Goal: Information Seeking & Learning: Find specific fact

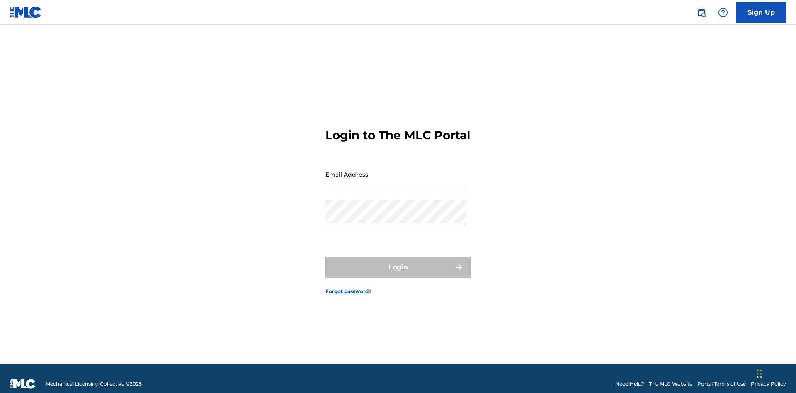
scroll to position [11, 0]
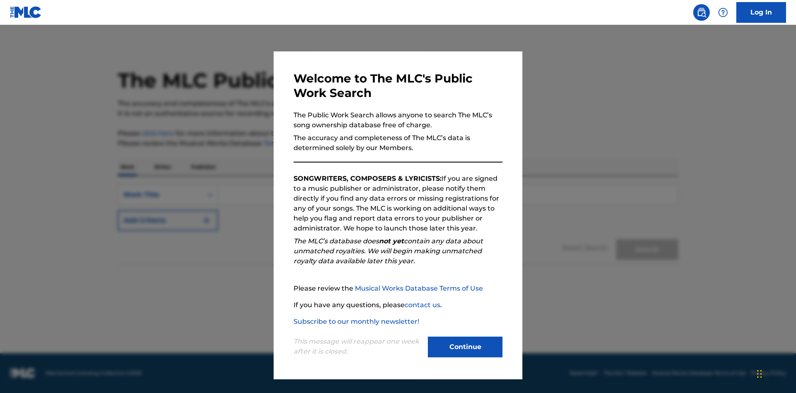
click at [465, 347] on button "Continue" at bounding box center [465, 347] width 75 height 21
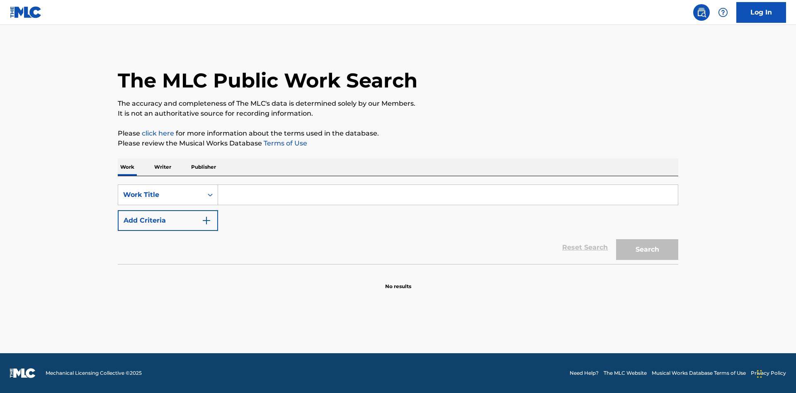
click at [163, 167] on p "Writer" at bounding box center [163, 166] width 22 height 17
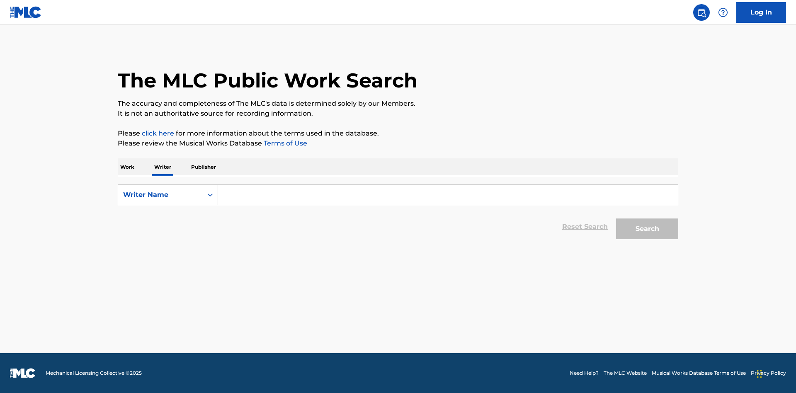
click at [448, 195] on input "Search Form" at bounding box center [448, 195] width 460 height 20
type input "DRAACO DALLAS AVENTURA"
click at [648, 229] on button "Search" at bounding box center [647, 229] width 62 height 21
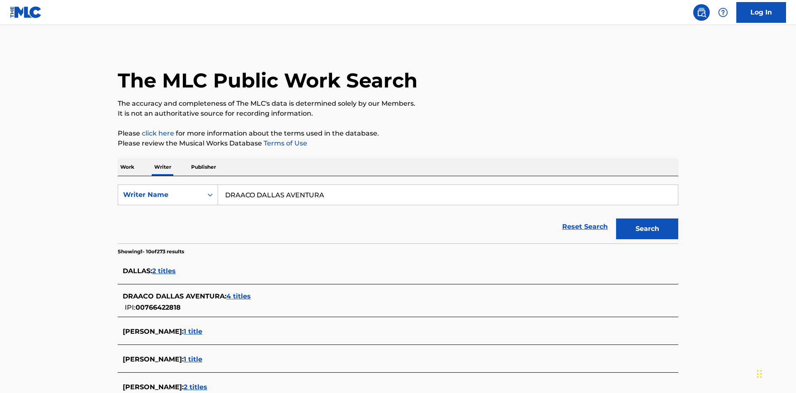
click at [239, 292] on span "4 titles" at bounding box center [238, 296] width 24 height 8
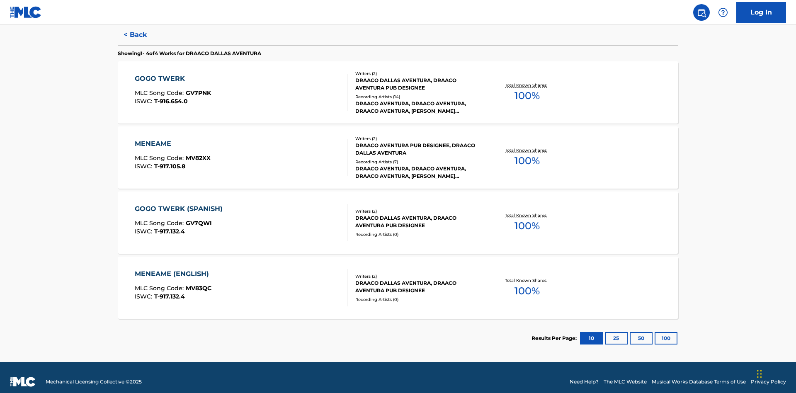
scroll to position [228, 0]
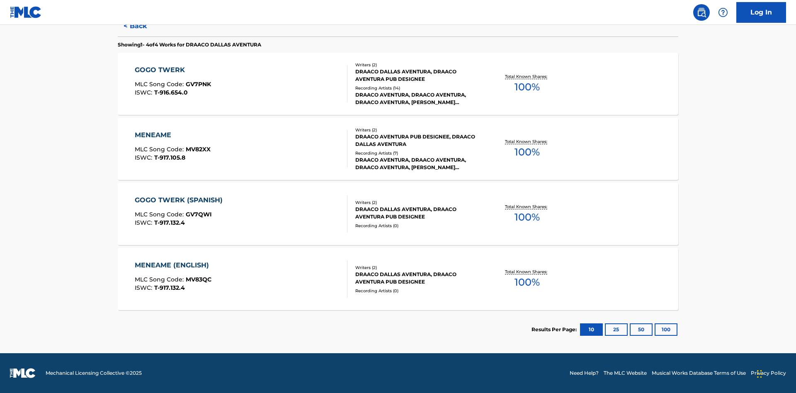
click at [172, 135] on div "MENEAME" at bounding box center [173, 135] width 76 height 10
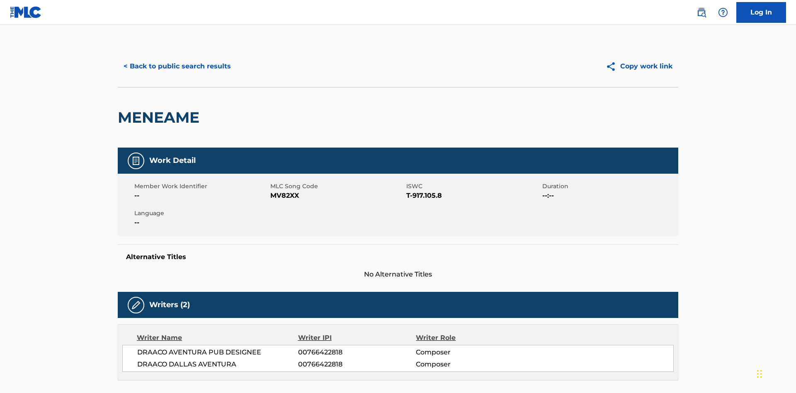
scroll to position [141, 0]
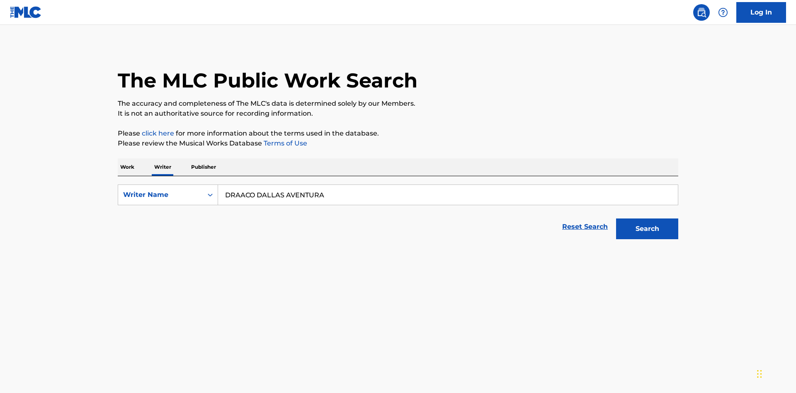
scroll to position [137, 0]
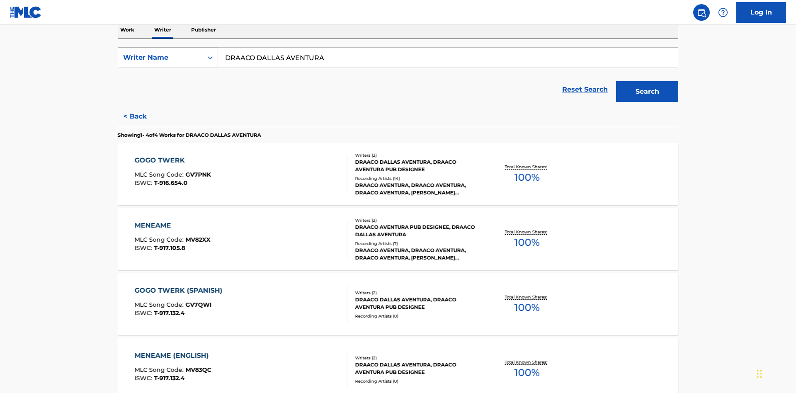
click at [161, 58] on div "Writer Name" at bounding box center [160, 58] width 75 height 10
click at [168, 78] on div "Writer IPI" at bounding box center [168, 78] width 100 height 21
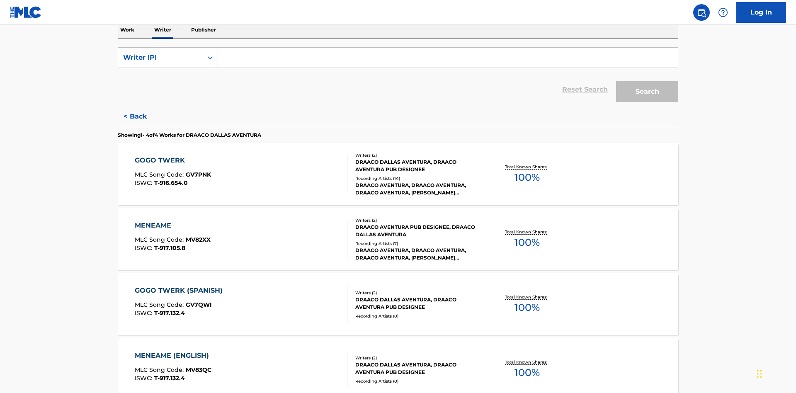
scroll to position [135, 0]
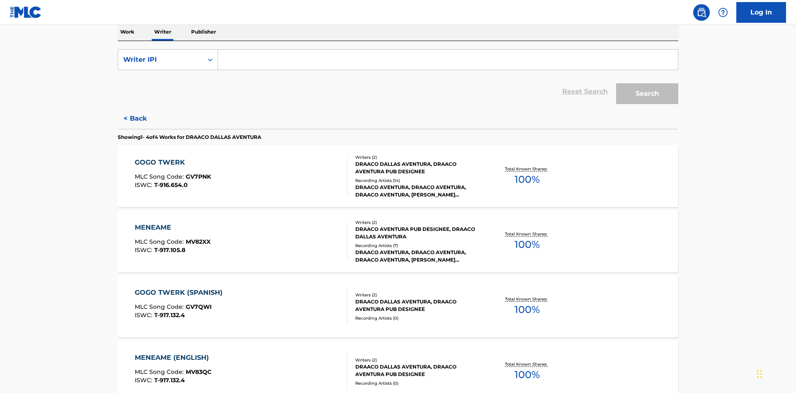
click at [448, 60] on input "Search Form" at bounding box center [448, 60] width 460 height 20
type input "00766422818"
click at [648, 83] on button "Search" at bounding box center [647, 93] width 62 height 21
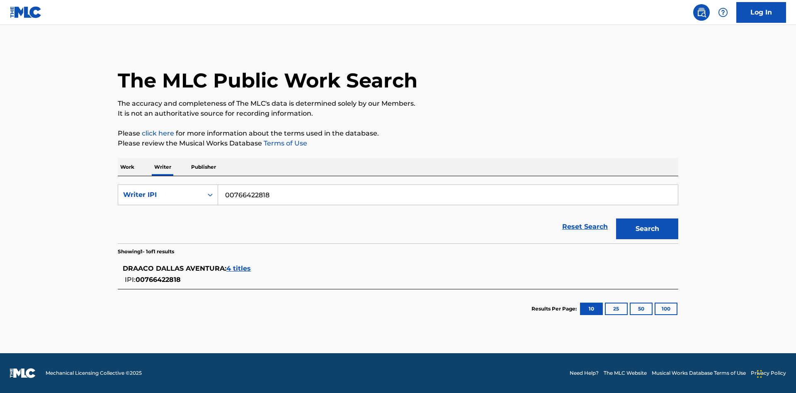
click at [239, 269] on span "4 titles" at bounding box center [238, 269] width 24 height 8
